Goal: Find specific page/section: Find specific page/section

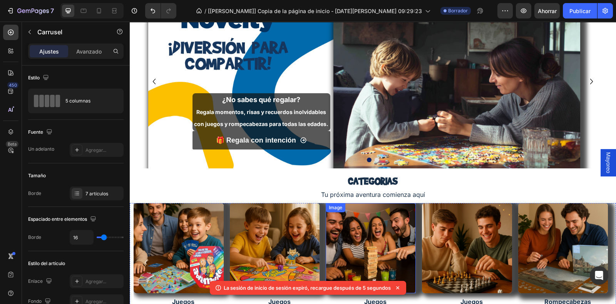
scroll to position [40, 0]
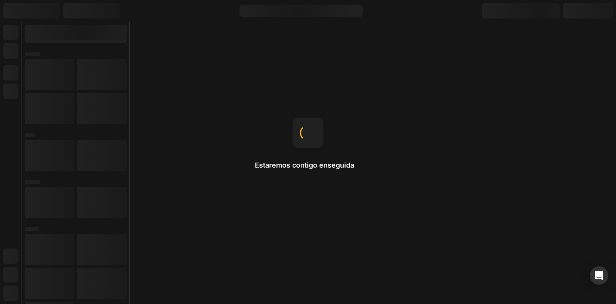
drag, startPoint x: 0, startPoint y: 0, endPoint x: 477, endPoint y: 195, distance: 515.8
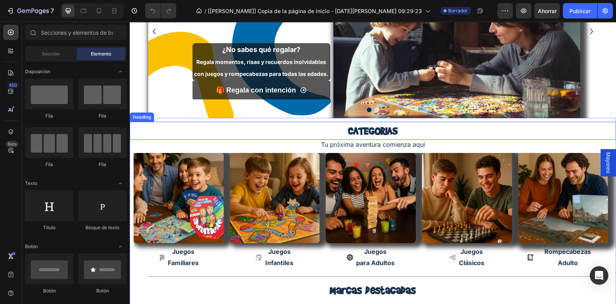
scroll to position [93, 0]
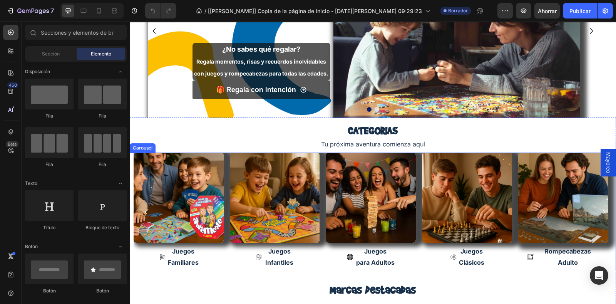
click at [603, 213] on icon "Carousel Next Arrow" at bounding box center [604, 211] width 2 height 5
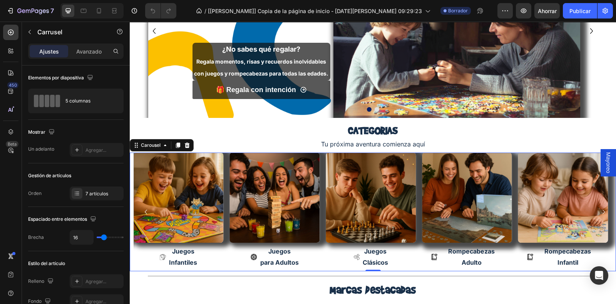
click at [599, 211] on icon "Carousel Next Arrow" at bounding box center [603, 211] width 9 height 9
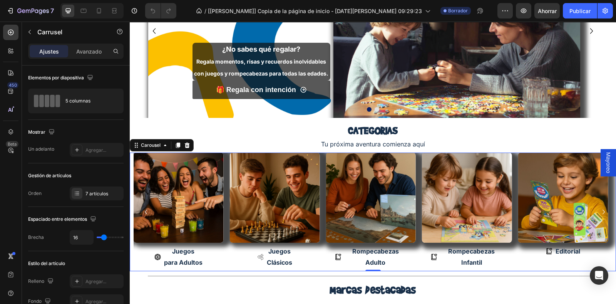
click at [599, 211] on icon "Carousel Next Arrow" at bounding box center [603, 211] width 9 height 9
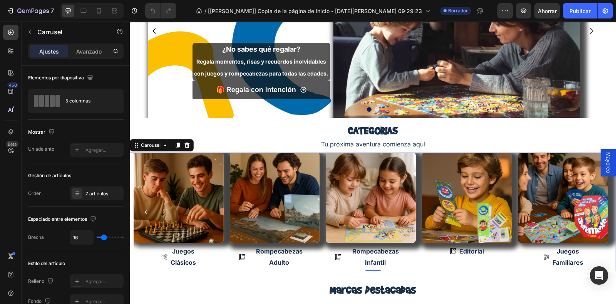
click at [599, 211] on icon "Carousel Next Arrow" at bounding box center [603, 211] width 9 height 9
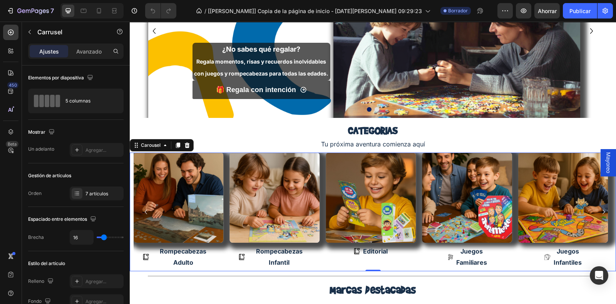
click at [599, 211] on icon "Carousel Next Arrow" at bounding box center [603, 211] width 9 height 9
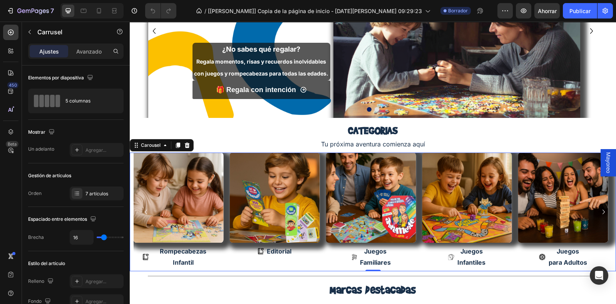
click at [599, 211] on icon "Carousel Next Arrow" at bounding box center [603, 211] width 9 height 9
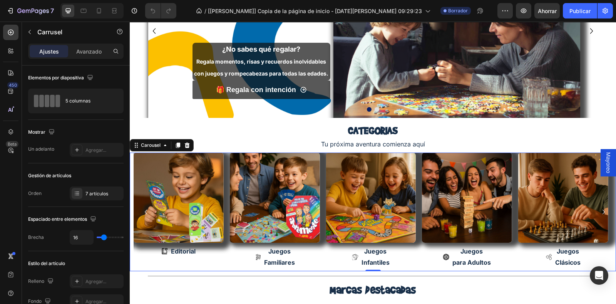
click at [599, 211] on icon "Carousel Next Arrow" at bounding box center [603, 211] width 9 height 9
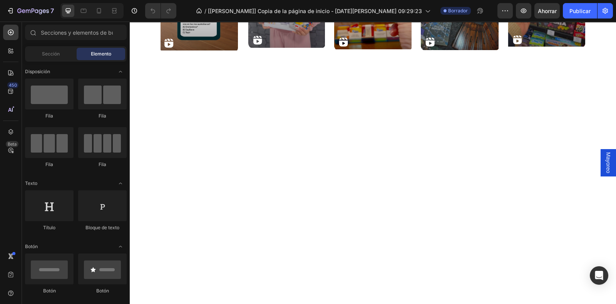
scroll to position [993, 0]
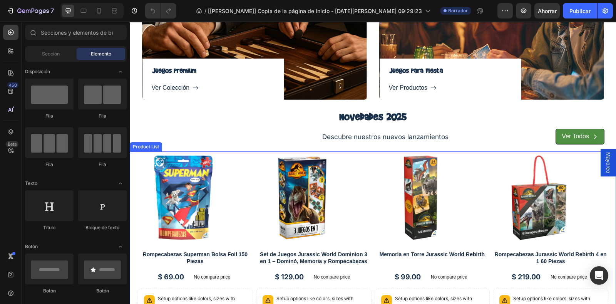
click at [135, 165] on div "Product Images Rompecabezas Superman Bolsa Foil 150 Piezas Product Title $ 69.0…" at bounding box center [373, 252] width 486 height 202
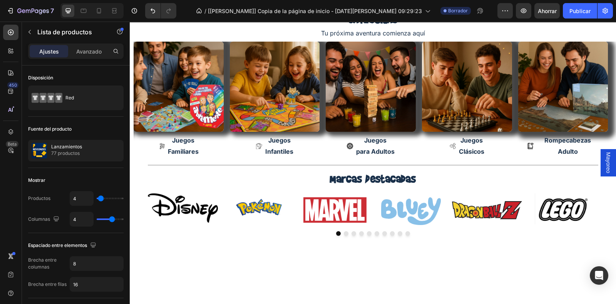
scroll to position [105, 0]
